Goal: Task Accomplishment & Management: Use online tool/utility

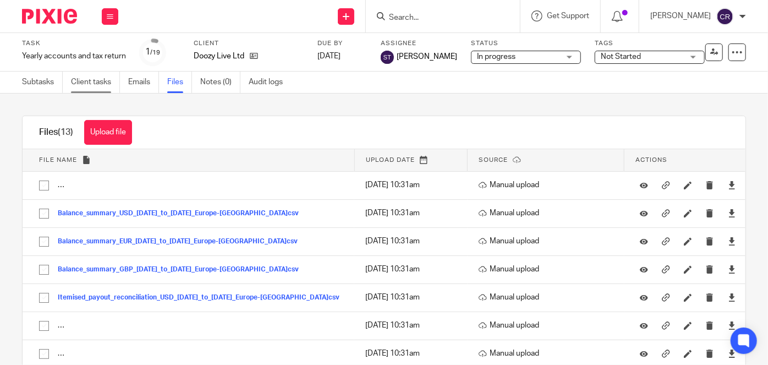
click at [90, 76] on link "Client tasks" at bounding box center [95, 82] width 49 height 21
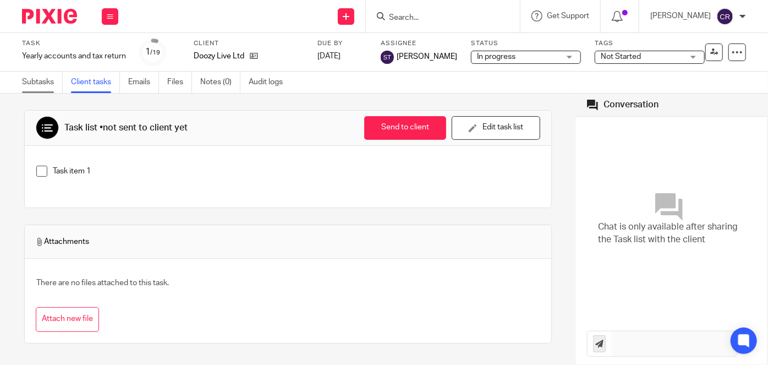
click at [50, 79] on link "Subtasks" at bounding box center [42, 82] width 41 height 21
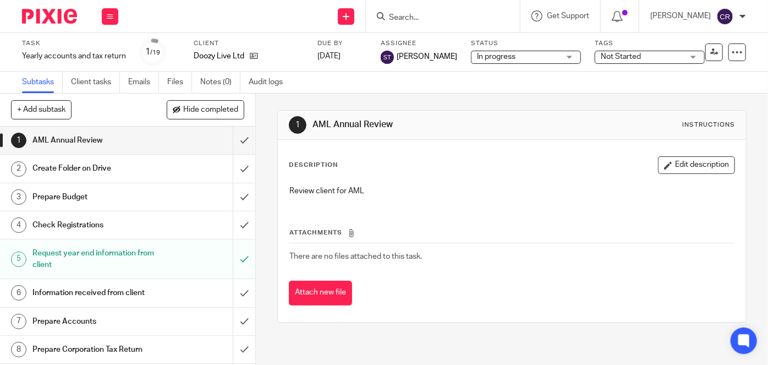
click at [137, 199] on h1 "Prepare Budget" at bounding box center [95, 197] width 127 height 17
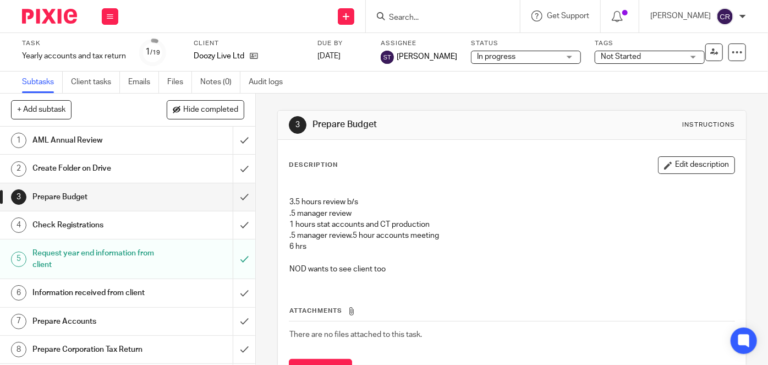
click at [590, 130] on div "3 Prepare Budget Instructions" at bounding box center [512, 125] width 446 height 18
